Goal: Task Accomplishment & Management: Use online tool/utility

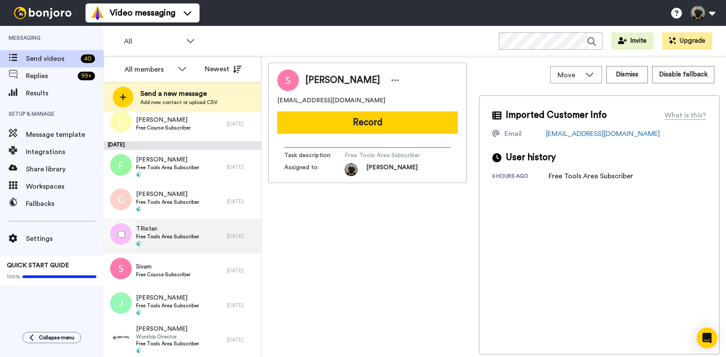
scroll to position [1215, 0]
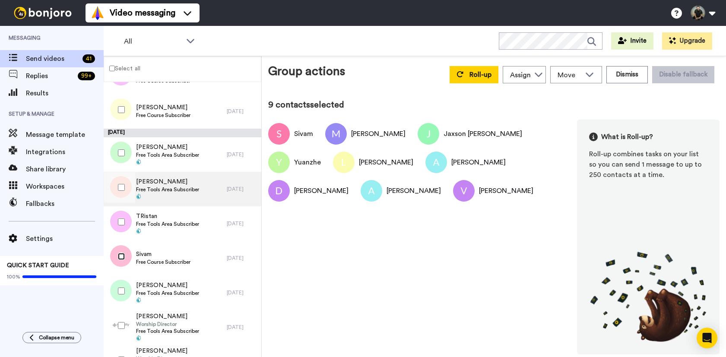
scroll to position [621, 0]
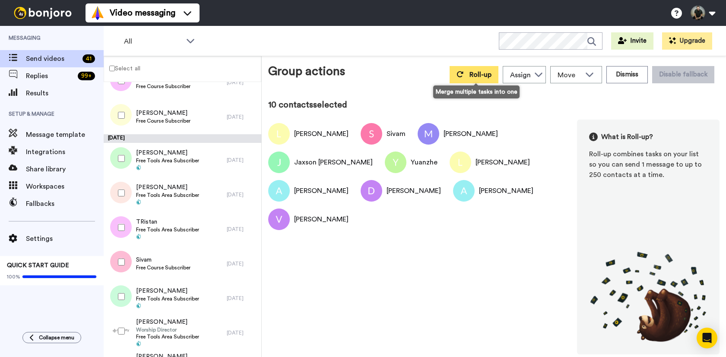
click at [476, 78] on span "Roll-up" at bounding box center [480, 74] width 22 height 7
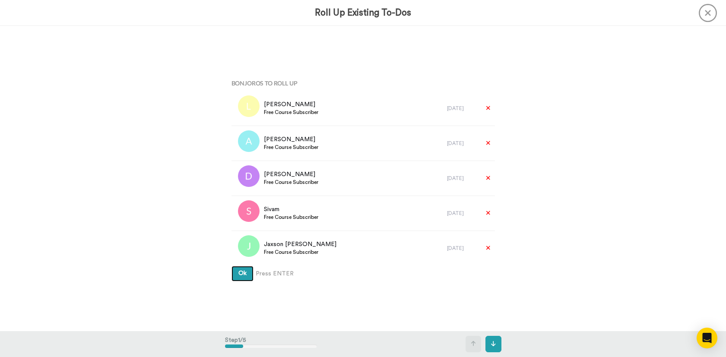
click at [245, 273] on button "Ok" at bounding box center [242, 274] width 22 height 16
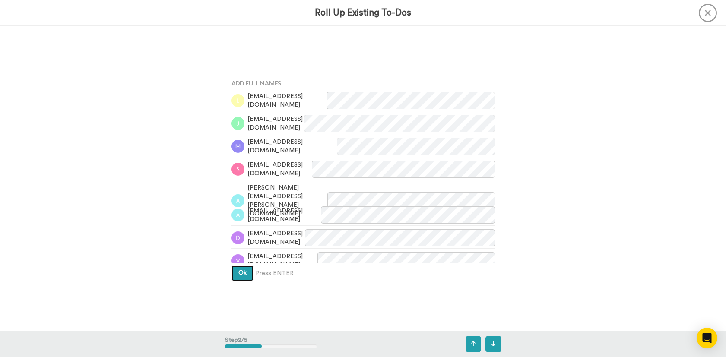
click at [241, 270] on span "Ok" at bounding box center [242, 273] width 8 height 6
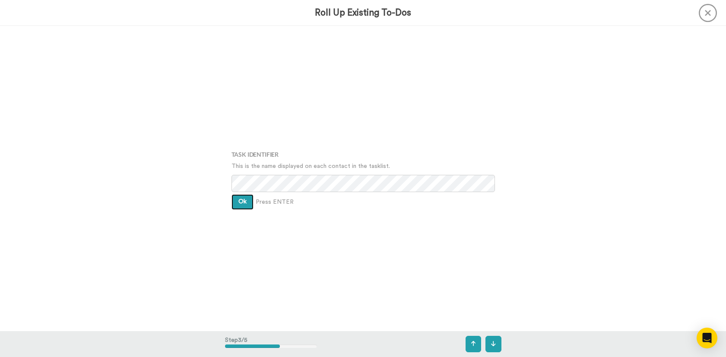
click at [242, 199] on span "Ok" at bounding box center [242, 202] width 8 height 6
click at [242, 197] on span "Ok" at bounding box center [242, 195] width 8 height 6
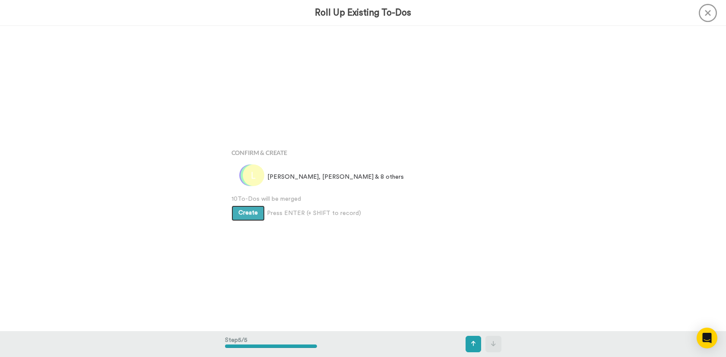
scroll to position [1221, 0]
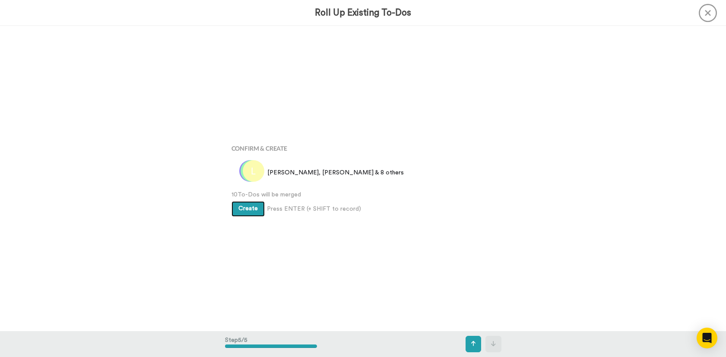
click at [245, 208] on span "Create" at bounding box center [247, 209] width 19 height 6
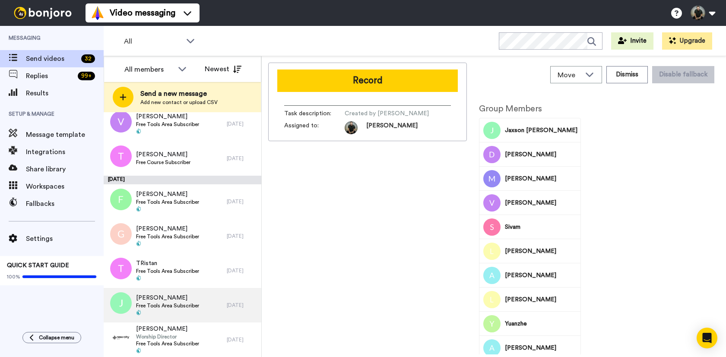
scroll to position [886, 0]
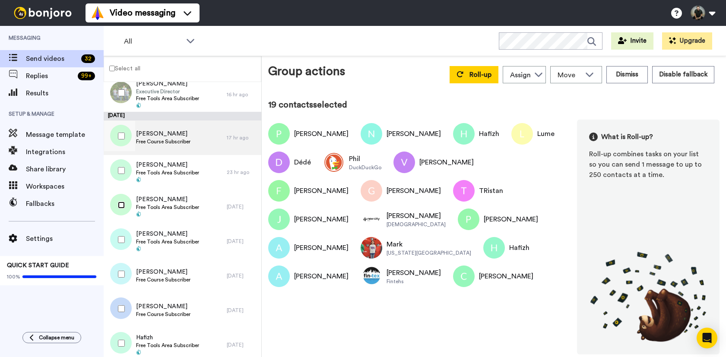
scroll to position [159, 0]
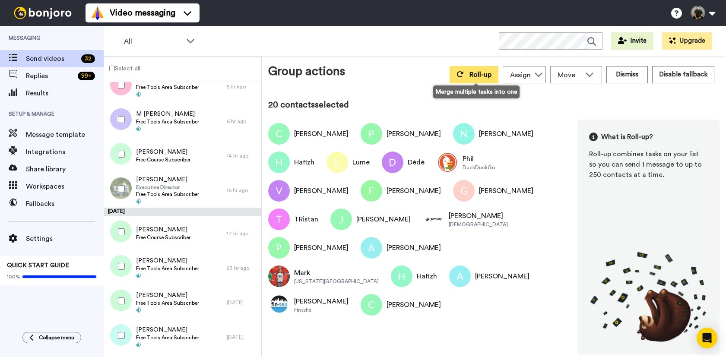
click at [473, 81] on button "Roll-up" at bounding box center [473, 74] width 49 height 17
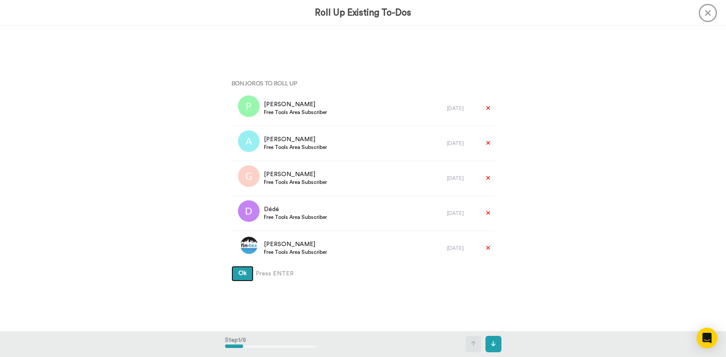
click at [246, 278] on button "Ok" at bounding box center [242, 274] width 22 height 16
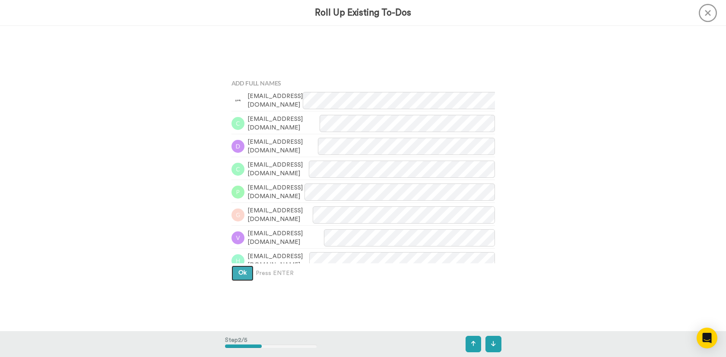
click at [244, 275] on button "Ok" at bounding box center [242, 274] width 22 height 16
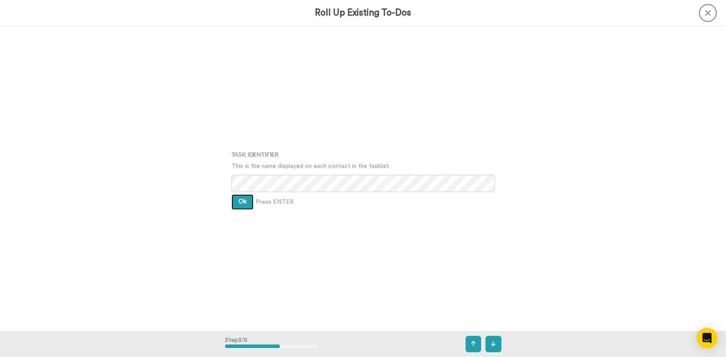
click at [241, 203] on span "Ok" at bounding box center [242, 202] width 8 height 6
click at [241, 196] on span "Ok" at bounding box center [242, 195] width 8 height 6
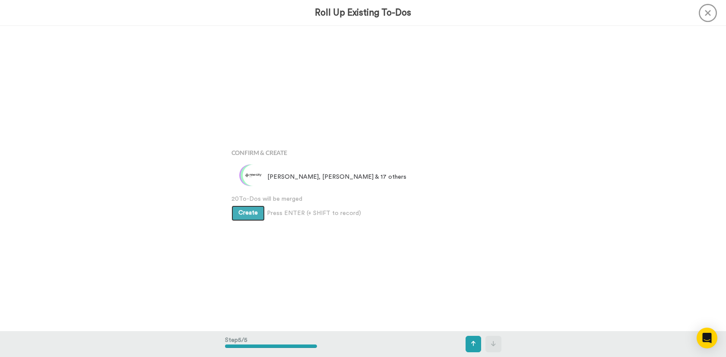
scroll to position [1221, 0]
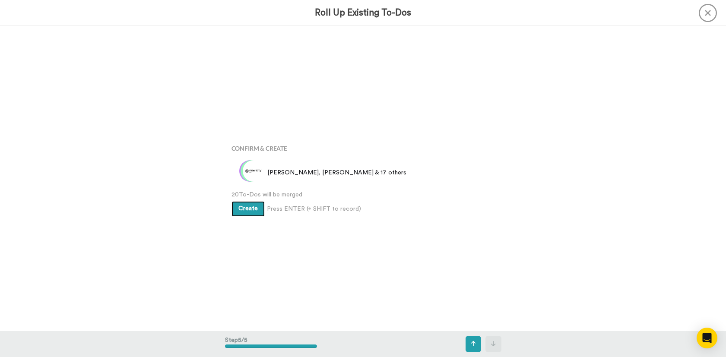
click at [244, 210] on span "Create" at bounding box center [247, 209] width 19 height 6
